Goal: Transaction & Acquisition: Purchase product/service

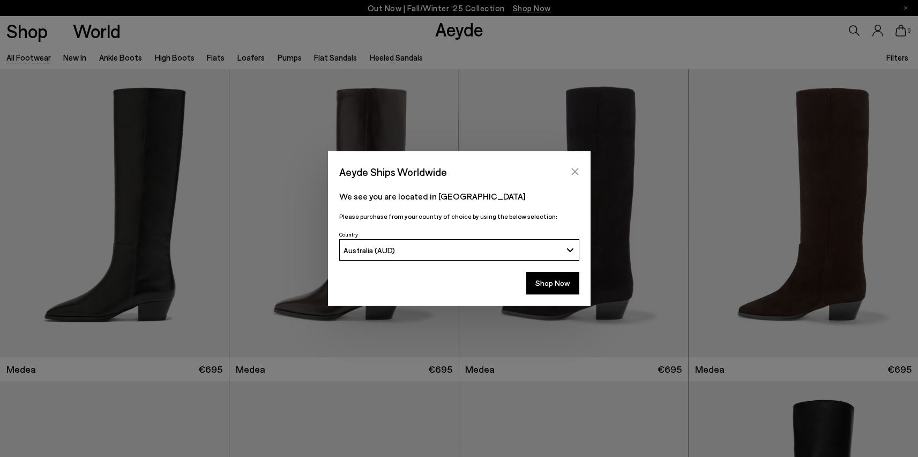
click at [574, 168] on icon "Close" at bounding box center [575, 171] width 9 height 9
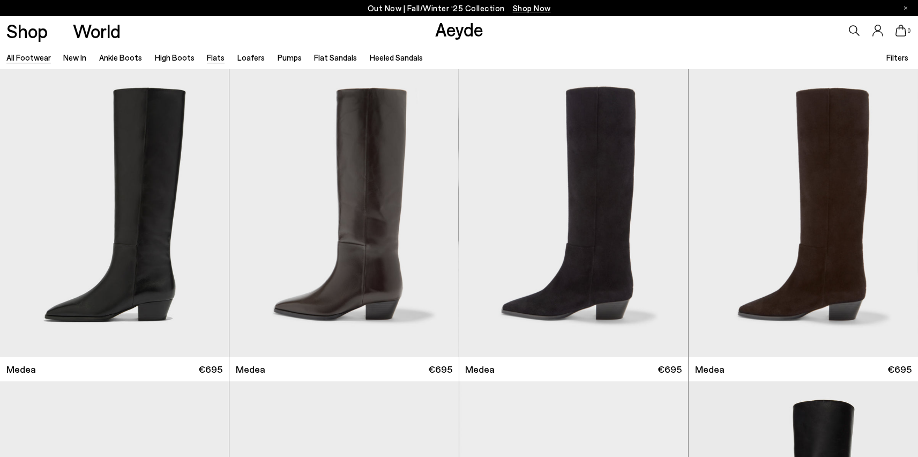
click at [209, 57] on link "Flats" at bounding box center [216, 58] width 18 height 10
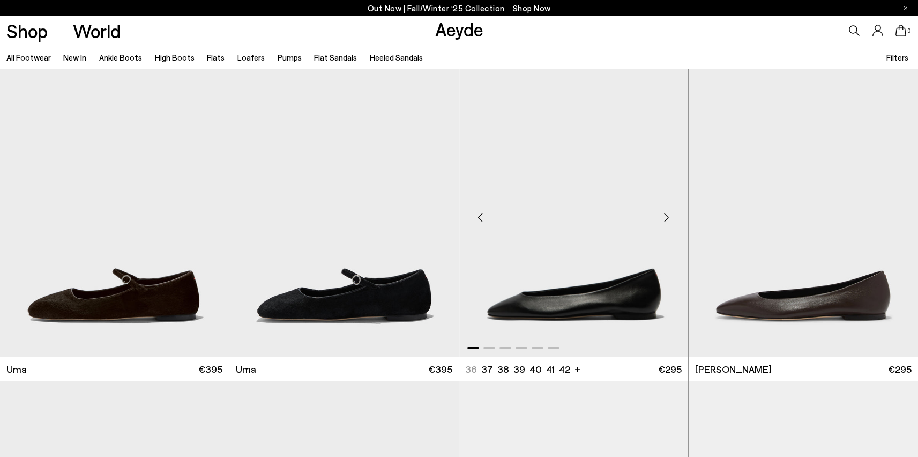
click at [671, 216] on div "Next slide" at bounding box center [667, 218] width 32 height 32
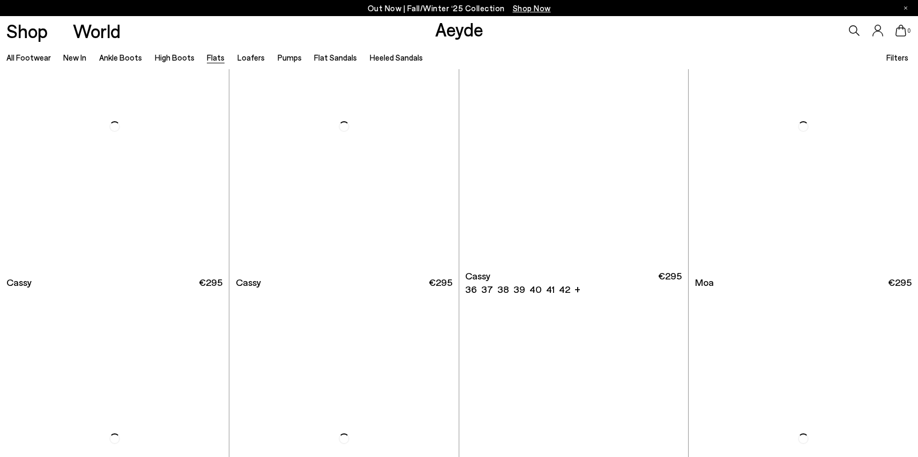
scroll to position [1952, 0]
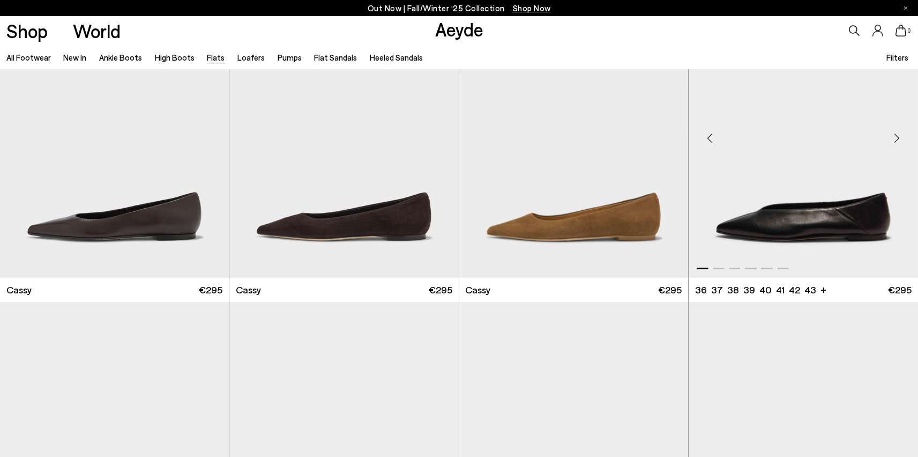
click at [898, 135] on div "Next slide" at bounding box center [897, 138] width 32 height 32
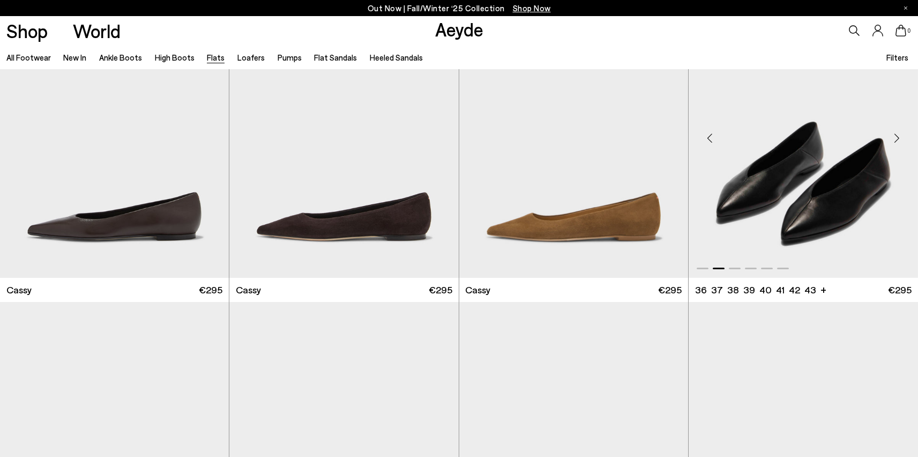
click at [898, 135] on div "Next slide" at bounding box center [897, 138] width 32 height 32
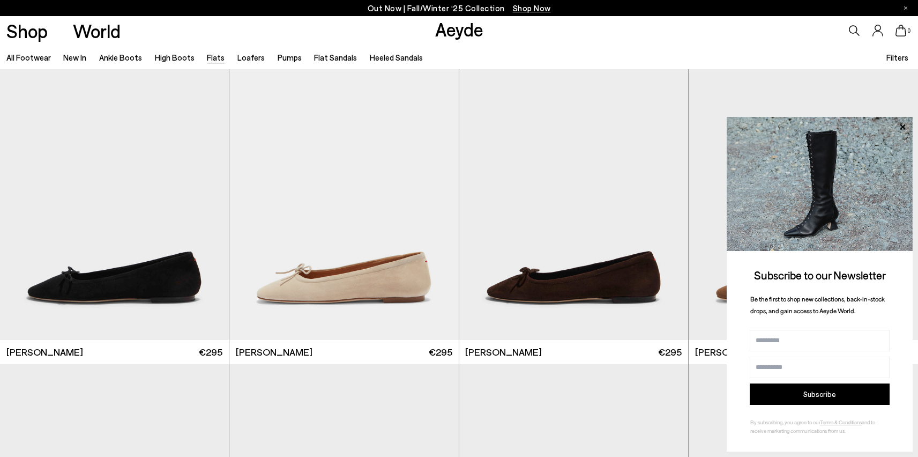
scroll to position [2826, 0]
click at [902, 126] on icon at bounding box center [902, 126] width 5 height 5
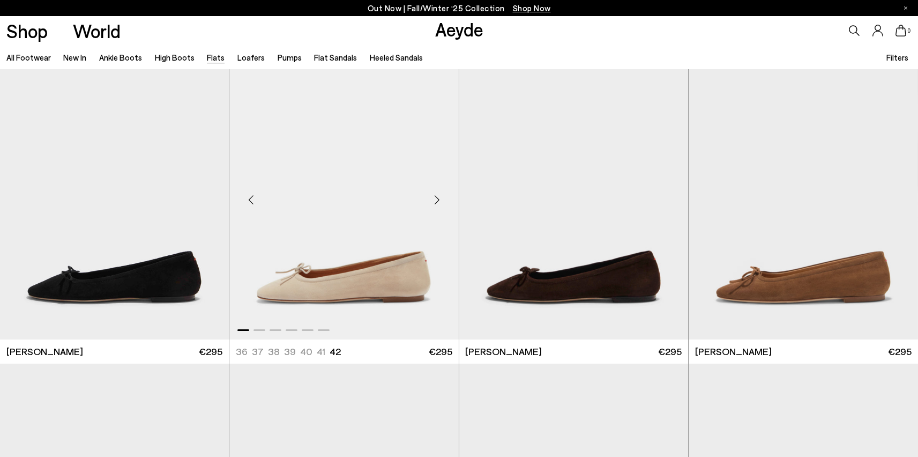
click at [434, 196] on div "Next slide" at bounding box center [437, 200] width 32 height 32
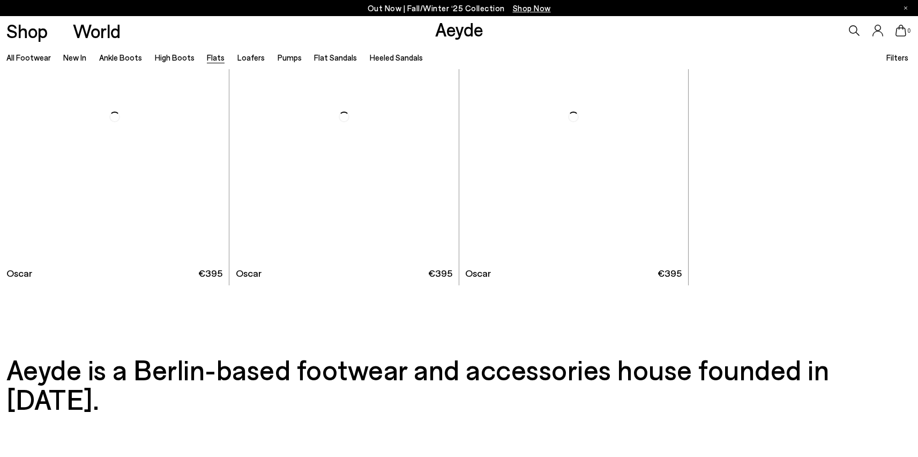
scroll to position [6692, 0]
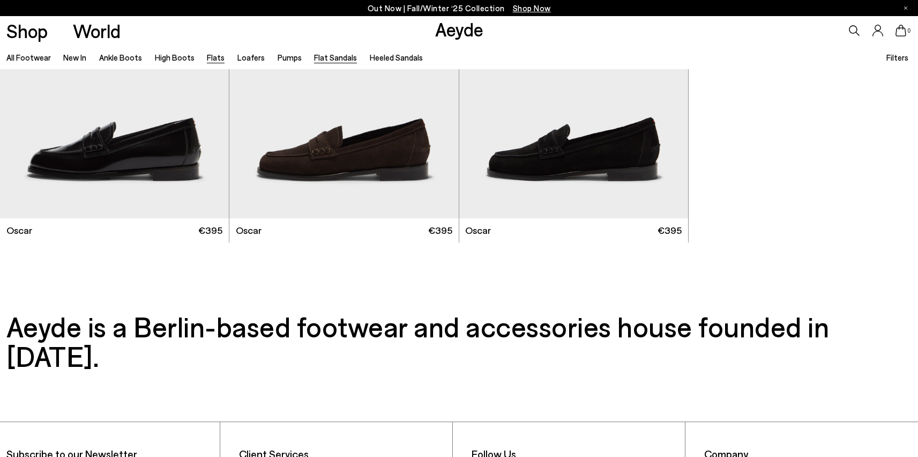
click at [339, 58] on link "Flat Sandals" at bounding box center [335, 58] width 43 height 10
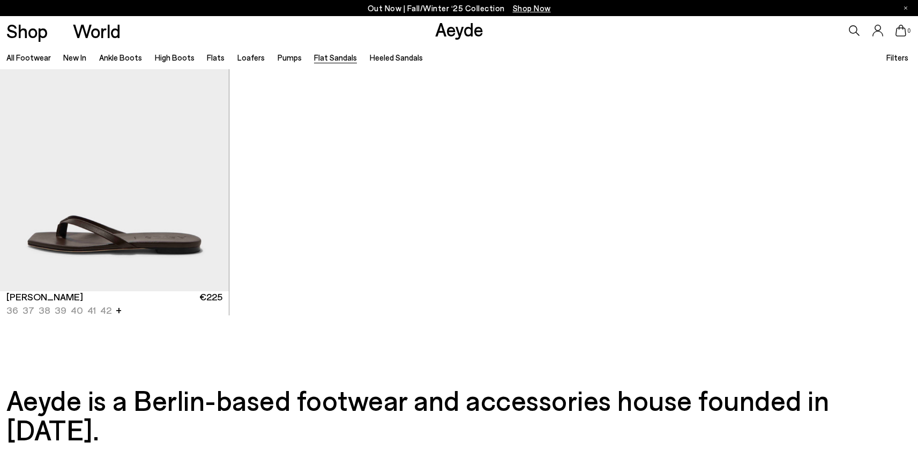
scroll to position [1939, 0]
